Goal: Task Accomplishment & Management: Manage account settings

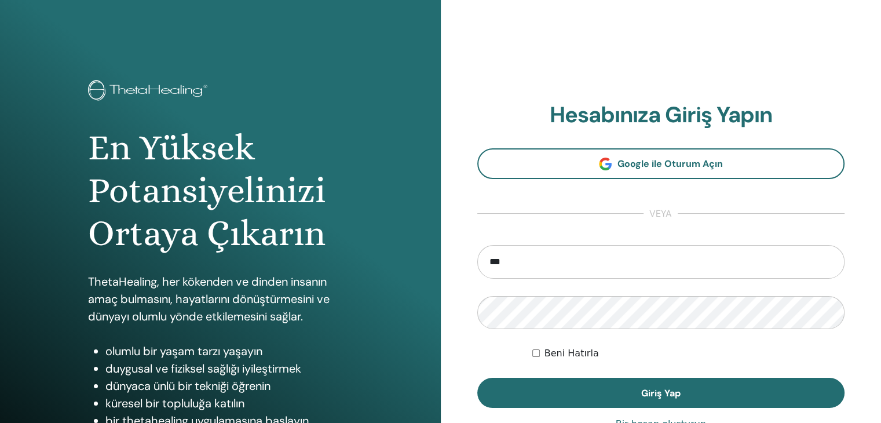
type input "**********"
click at [477, 378] on button "Giriş Yap" at bounding box center [661, 393] width 368 height 30
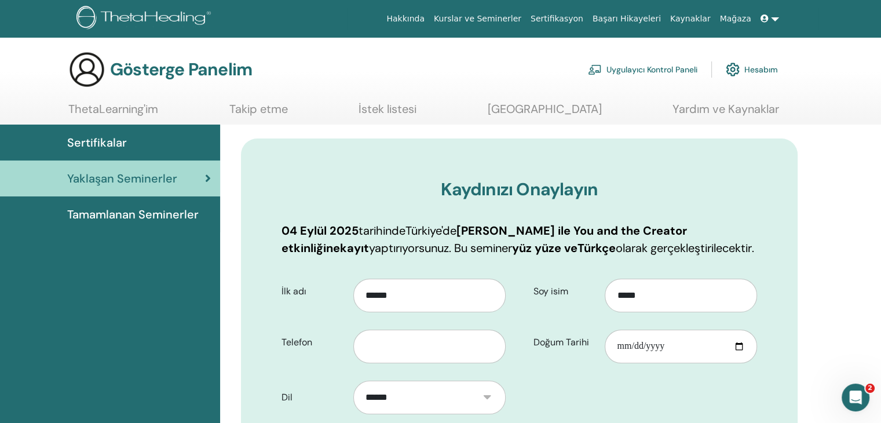
click at [182, 138] on div "Sertifikalar" at bounding box center [110, 142] width 202 height 17
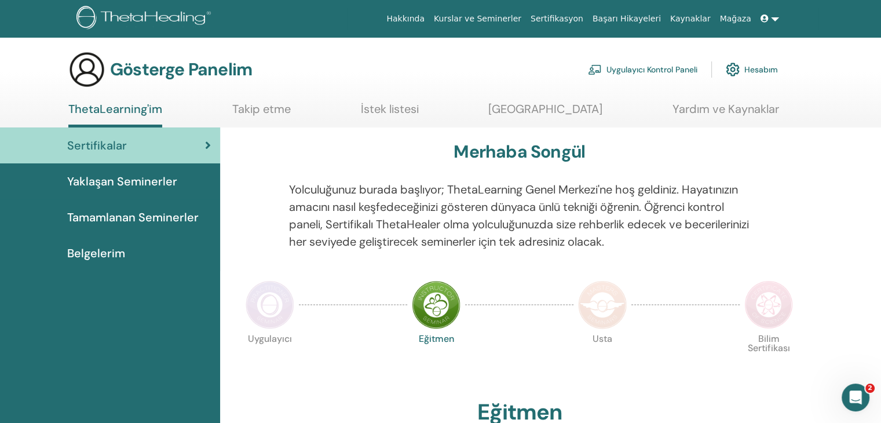
click at [135, 218] on font "Tamamlanan Seminerler" at bounding box center [132, 217] width 131 height 15
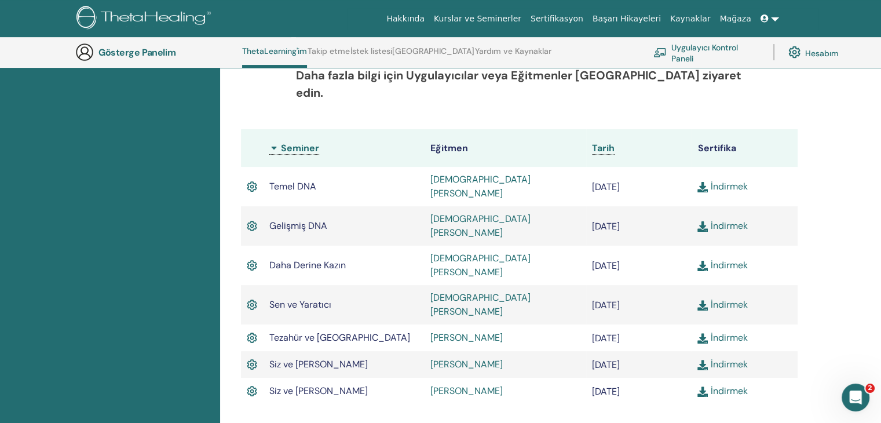
scroll to position [308, 0]
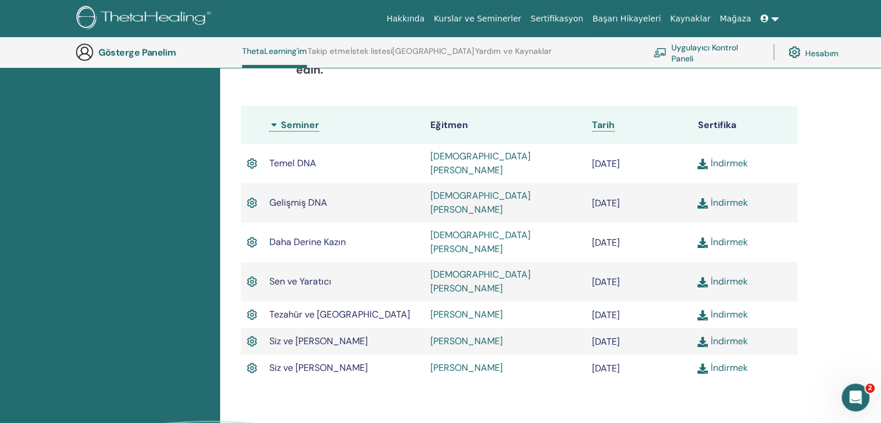
click at [779, 16] on link at bounding box center [770, 18] width 28 height 21
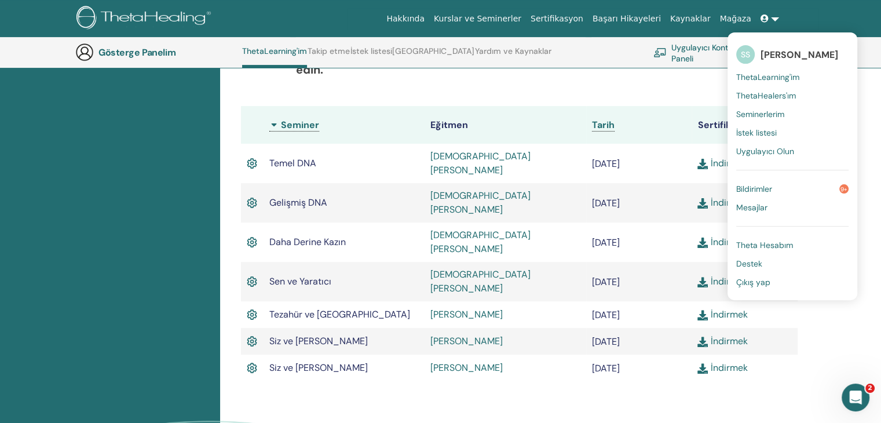
click at [759, 279] on font "Çıkış yap" at bounding box center [753, 282] width 34 height 10
